Goal: Task Accomplishment & Management: Manage account settings

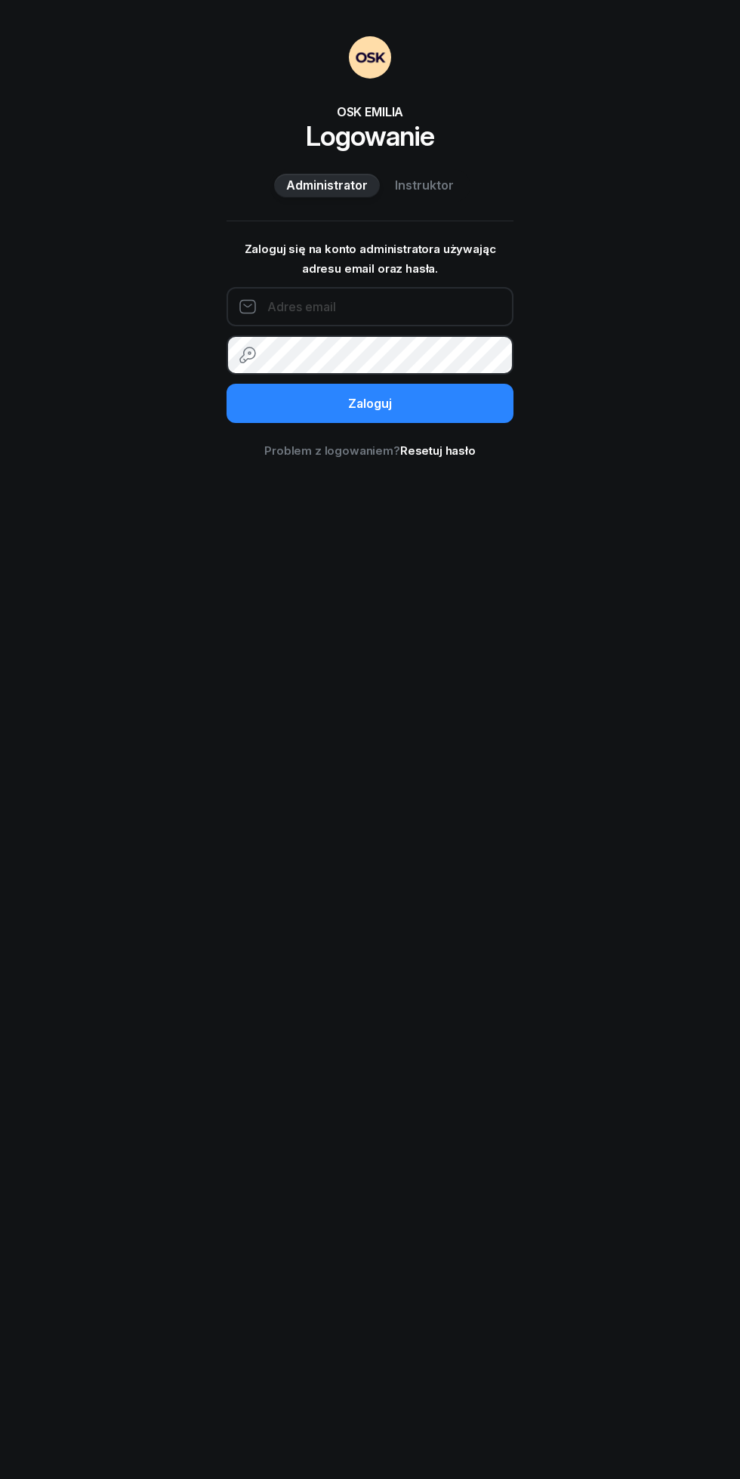
click at [483, 307] on input "email" at bounding box center [370, 306] width 287 height 39
type input "[EMAIL_ADDRESS][DOMAIN_NAME]"
click at [227, 384] on button "Zaloguj" at bounding box center [370, 403] width 287 height 39
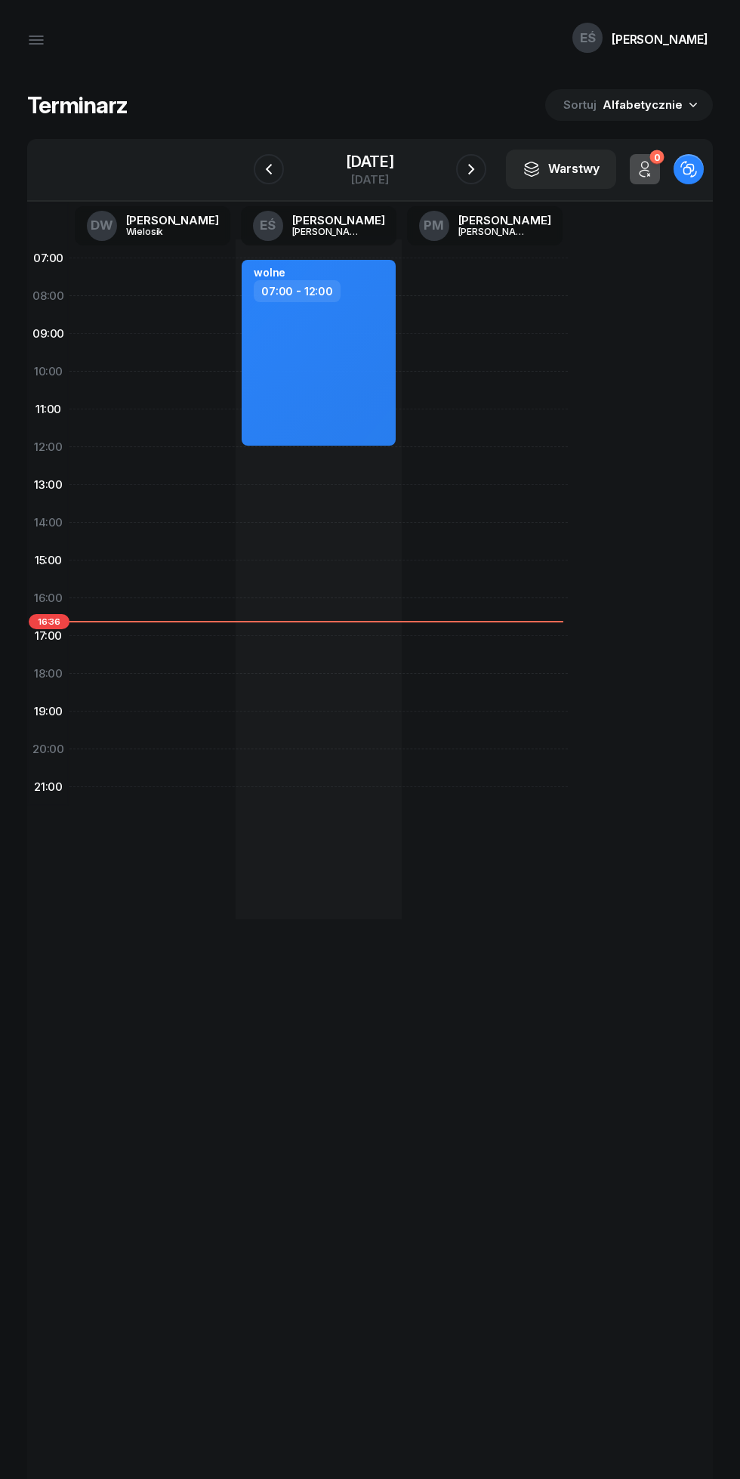
click at [463, 166] on icon "button" at bounding box center [471, 169] width 18 height 18
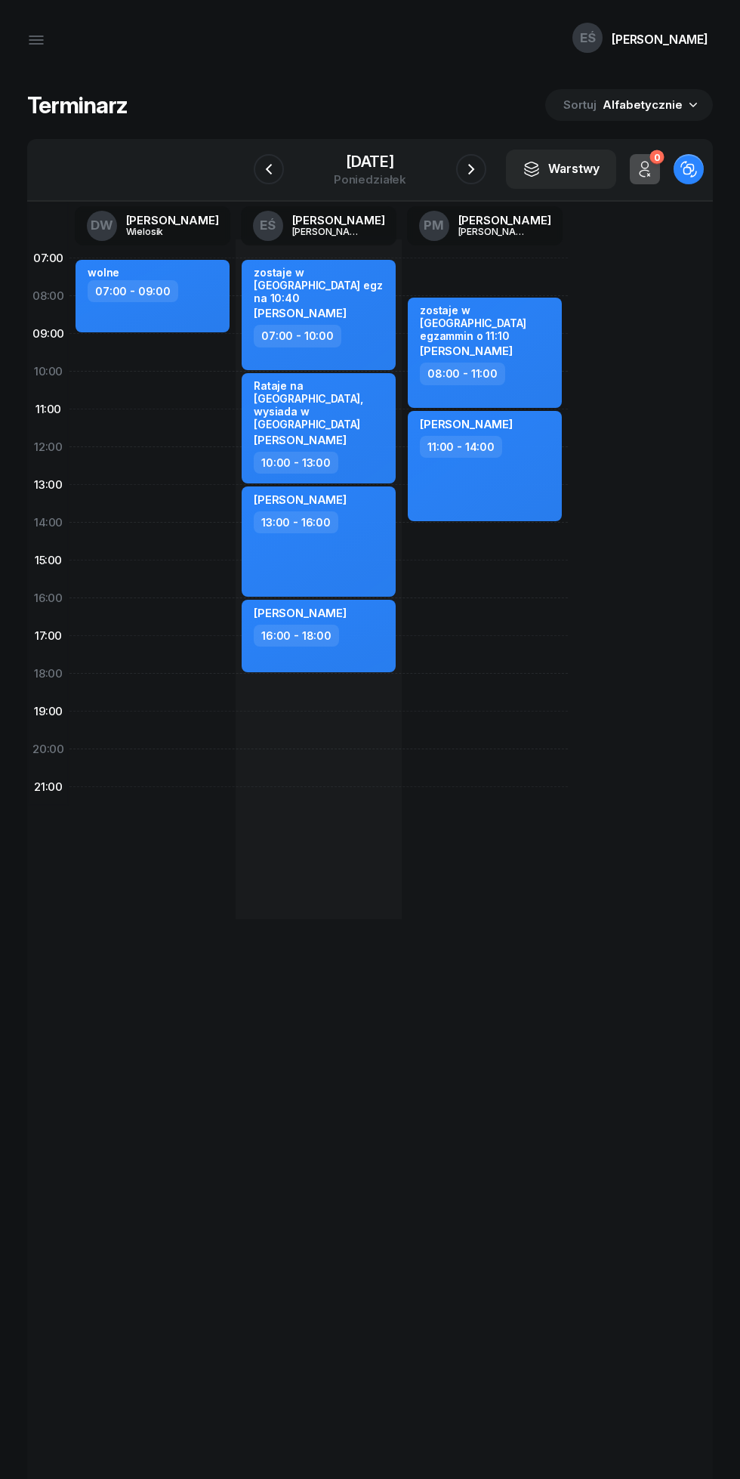
click at [471, 169] on icon "button" at bounding box center [471, 169] width 18 height 18
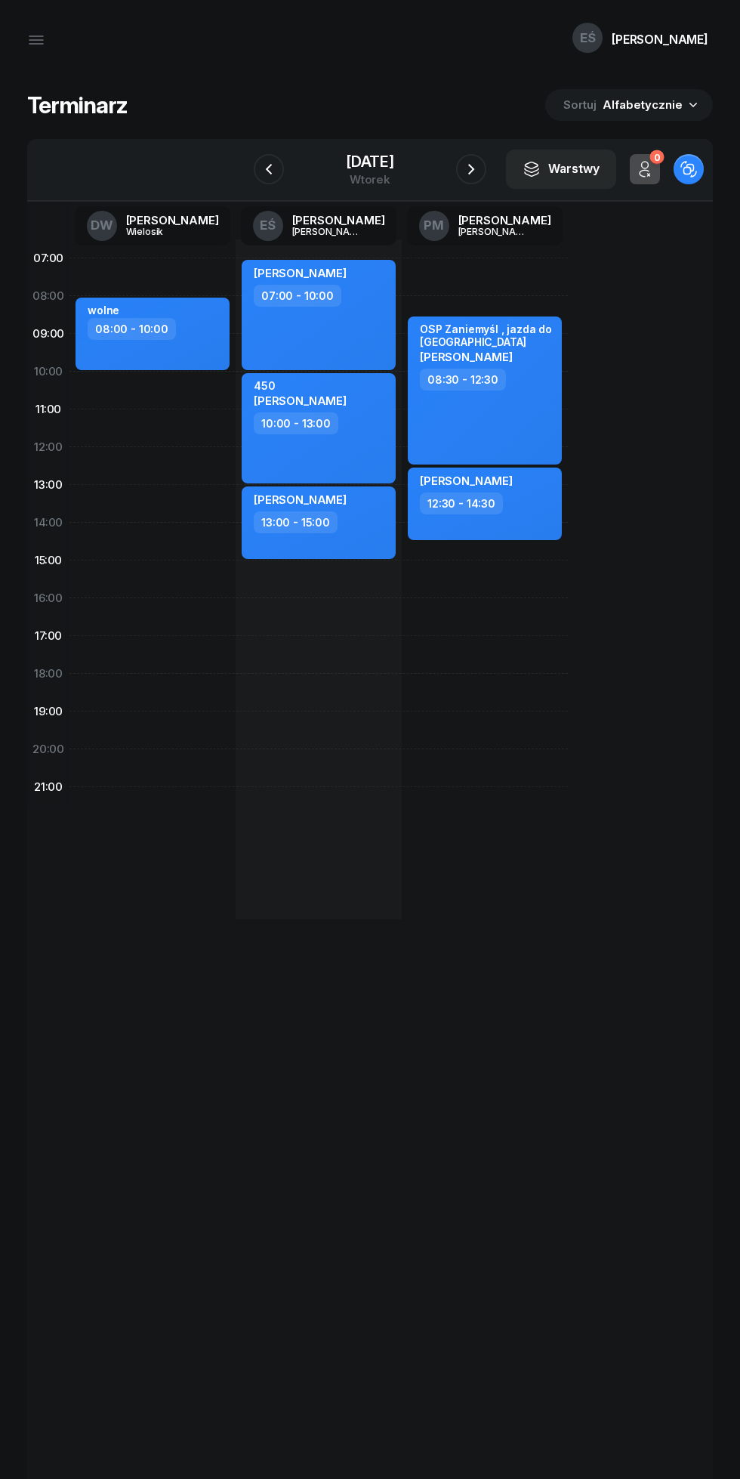
click at [471, 162] on icon "button" at bounding box center [471, 169] width 18 height 18
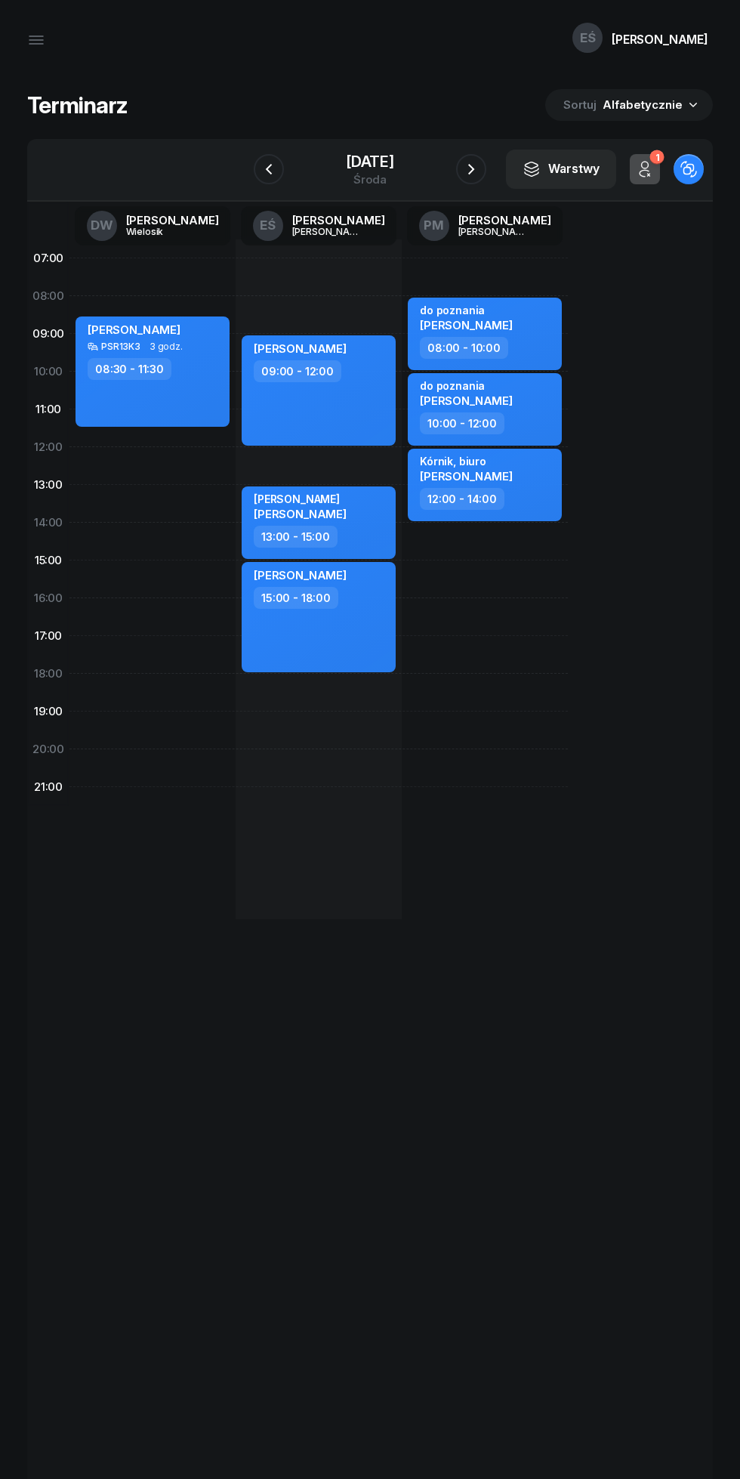
click at [269, 162] on icon "button" at bounding box center [269, 169] width 18 height 18
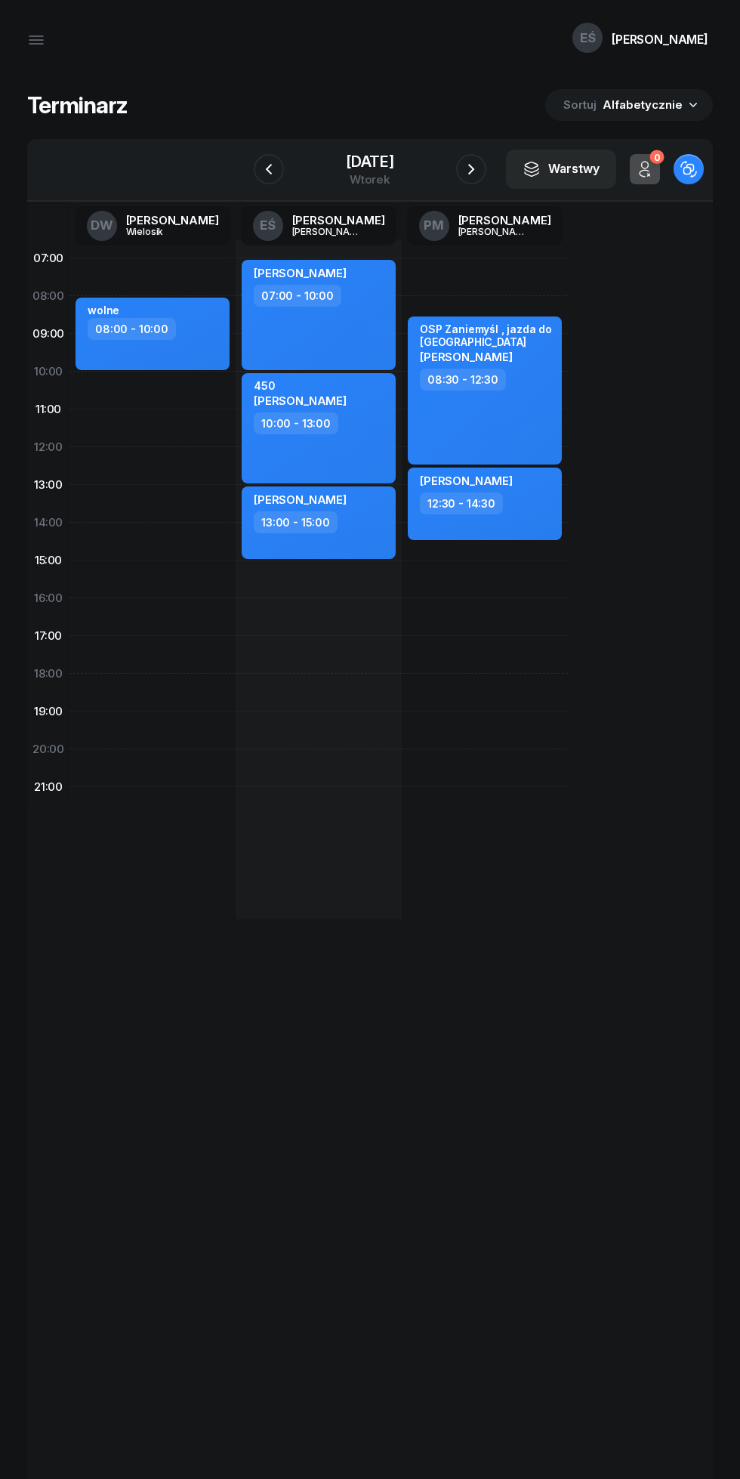
click at [269, 169] on icon "button" at bounding box center [269, 169] width 18 height 18
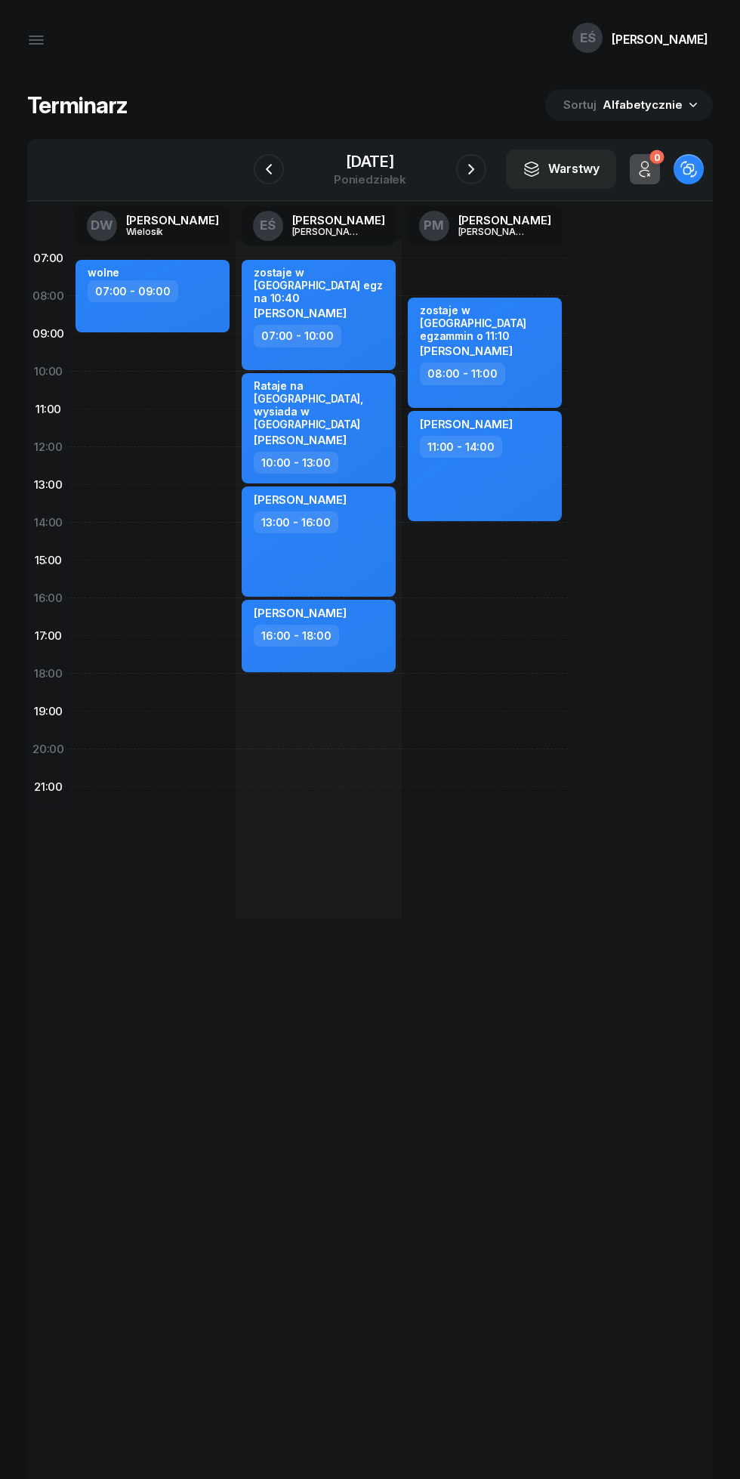
click at [269, 169] on icon "button" at bounding box center [269, 169] width 18 height 18
